Goal: Transaction & Acquisition: Purchase product/service

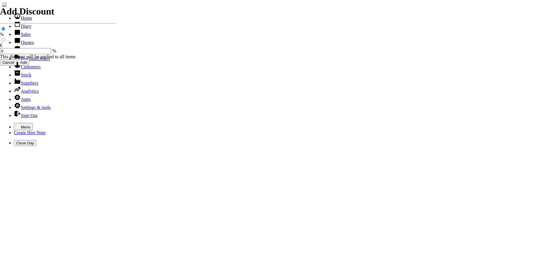
select select "HO"
drag, startPoint x: 3, startPoint y: 4, endPoint x: 0, endPoint y: 4, distance: 3.5
click at [16, 124] on icon "button" at bounding box center [18, 126] width 5 height 5
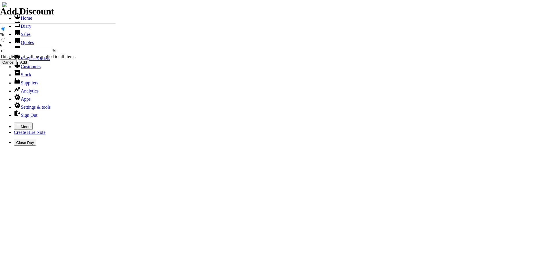
click at [25, 37] on link "Sales" at bounding box center [22, 34] width 17 height 5
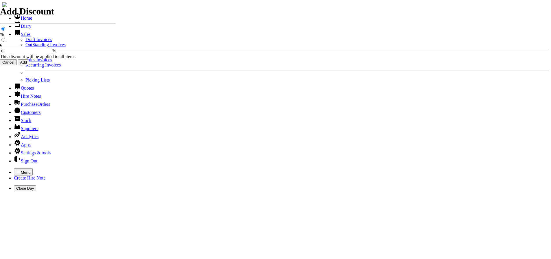
click at [25, 62] on link "Sales Invoices" at bounding box center [38, 59] width 27 height 5
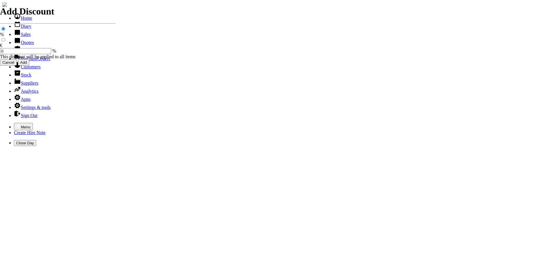
select select "HO"
click at [16, 124] on icon "button" at bounding box center [18, 126] width 5 height 5
select select "HO"
click at [16, 124] on icon "button" at bounding box center [18, 126] width 5 height 5
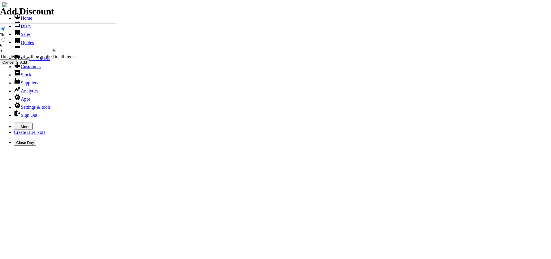
click at [17, 37] on link "Sales" at bounding box center [22, 34] width 17 height 5
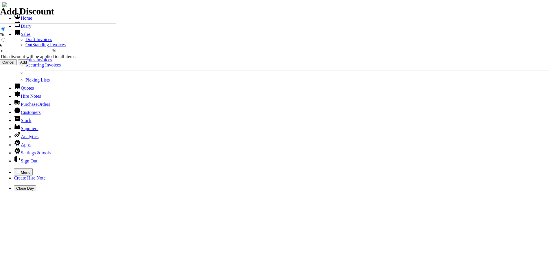
click at [25, 62] on link "Sales Invoices" at bounding box center [38, 59] width 27 height 5
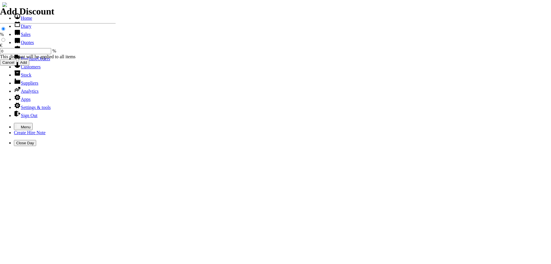
select select "HO"
type input "[PERSON_NAME]"
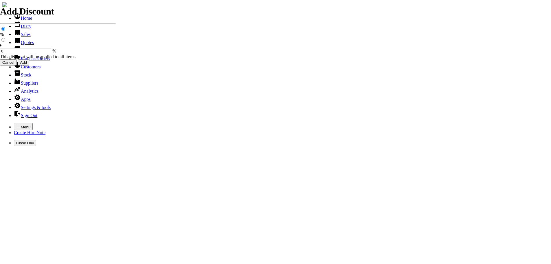
type input "[PERSON_NAME]"
type input "spurious goods"
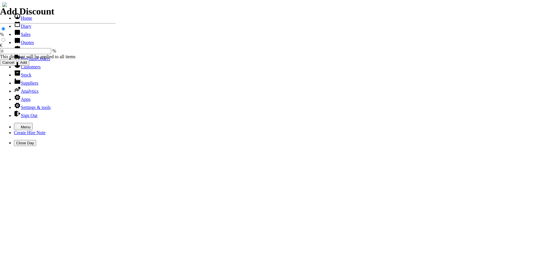
type input "s"
type input "12" METAL CUTTING DISCS ( ORANGE )"
type input "11.50"
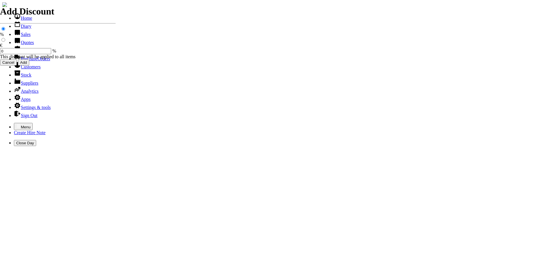
type input "25"
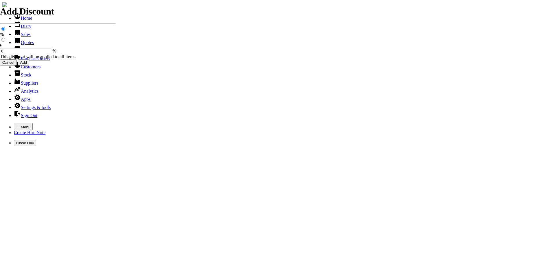
type input "101522"
type input "[EMAIL_ADDRESS][DOMAIN_NAME]"
type input "[PERSON_NAME]"
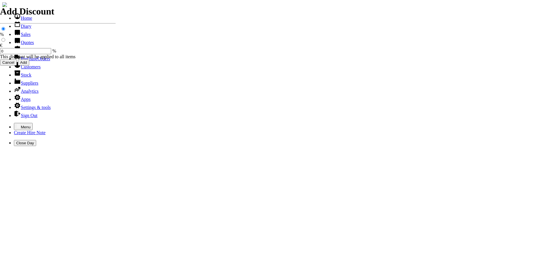
select select "HO"
